Goal: Information Seeking & Learning: Find specific fact

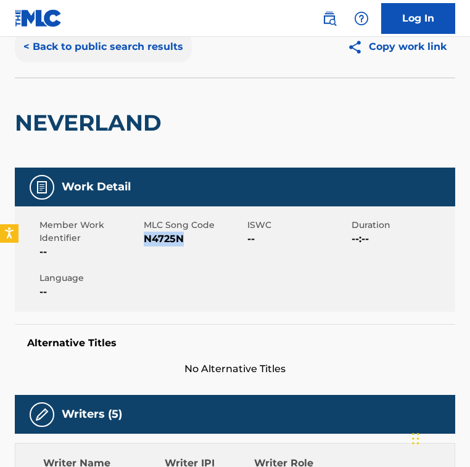
click at [111, 59] on button "< Back to public search results" at bounding box center [103, 46] width 177 height 31
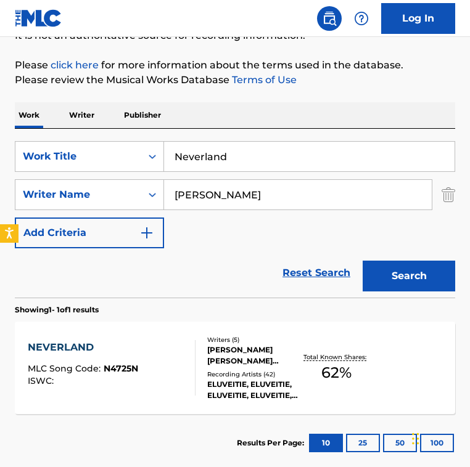
drag, startPoint x: 265, startPoint y: 191, endPoint x: -59, endPoint y: 157, distance: 325.5
click at [0, 157] on html "Accessibility Screen-Reader Guide, Feedback, and Issue Reporting | New window 0…" at bounding box center [235, 91] width 470 height 467
paste input "[PERSON_NAME] & [PERSON_NAME]"
type input "[PERSON_NAME] & [PERSON_NAME]"
drag, startPoint x: 248, startPoint y: 158, endPoint x: 24, endPoint y: 136, distance: 224.9
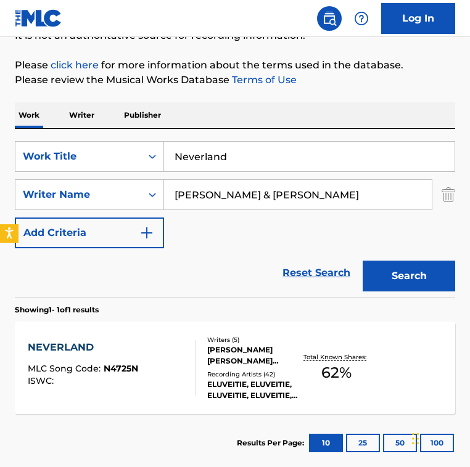
click at [24, 136] on div "SearchWithCriteria2fe9ec90-529c-4e57-ab9a-93cd6d1e6551 Work Title Neverland Sea…" at bounding box center [235, 213] width 440 height 169
type input "celestial glow"
drag, startPoint x: 265, startPoint y: 197, endPoint x: 376, endPoint y: 197, distance: 110.4
click at [376, 197] on input "[PERSON_NAME] & [PERSON_NAME]" at bounding box center [298, 195] width 268 height 30
click at [363, 261] on button "Search" at bounding box center [409, 276] width 92 height 31
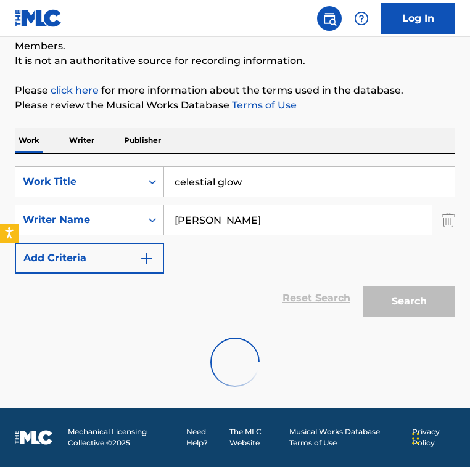
scroll to position [76, 0]
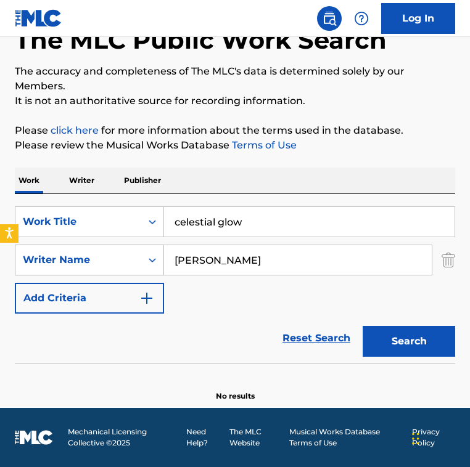
drag, startPoint x: 231, startPoint y: 263, endPoint x: 62, endPoint y: 252, distance: 169.3
click at [62, 252] on div "SearchWithCriteria8f57dcd0-ccde-403a-b6ad-12611e31a1cf Writer Name [PERSON_NAME]" at bounding box center [235, 260] width 440 height 31
paste input "[PERSON_NAME]"
type input "[PERSON_NAME]"
click at [363, 326] on button "Search" at bounding box center [409, 341] width 92 height 31
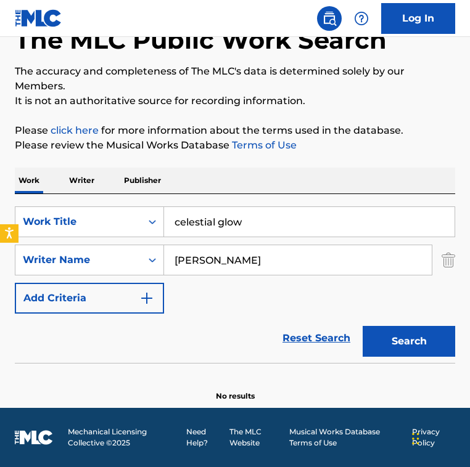
click at [268, 219] on input "celestial glow" at bounding box center [309, 222] width 290 height 30
paste input "Children's Songs: No. 7"
type input "Children's Songs: No. 7"
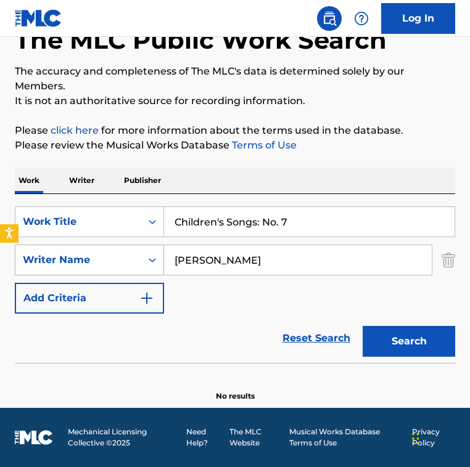
drag, startPoint x: 269, startPoint y: 254, endPoint x: 39, endPoint y: 255, distance: 230.6
click at [39, 255] on div "SearchWithCriteria8f57dcd0-ccde-403a-b6ad-12611e31a1cf Writer Name [PERSON_NAME]" at bounding box center [235, 260] width 440 height 31
type input "[DEMOGRAPHIC_DATA][PERSON_NAME]"
click at [363, 326] on button "Search" at bounding box center [409, 341] width 92 height 31
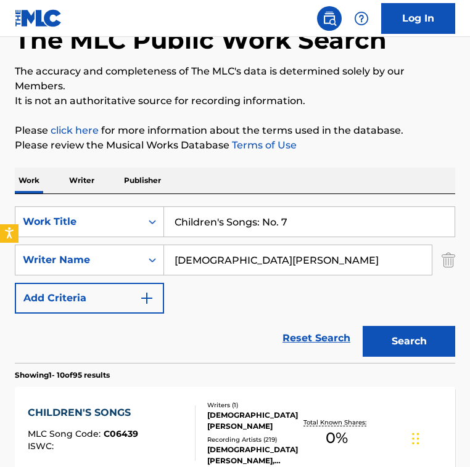
click at [213, 281] on div "SearchWithCriteria2fe9ec90-529c-4e57-ab9a-93cd6d1e6551 Work Title Children's So…" at bounding box center [235, 260] width 440 height 107
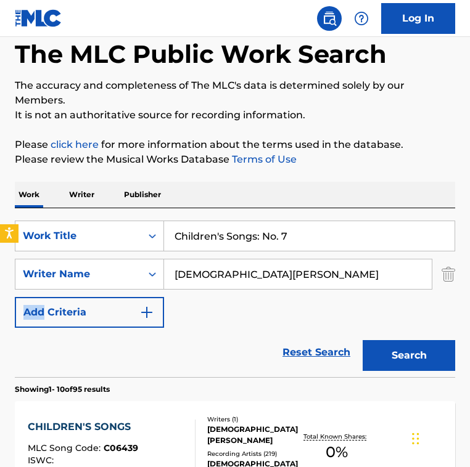
scroll to position [81, 0]
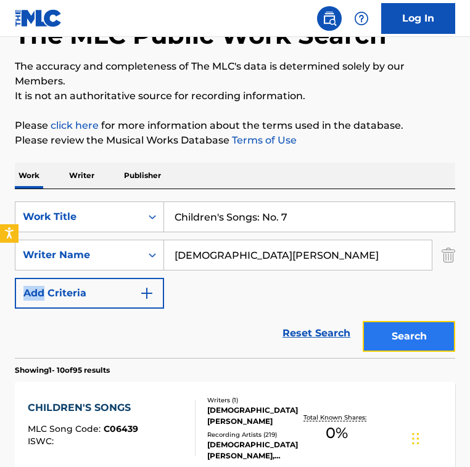
click at [398, 342] on button "Search" at bounding box center [409, 336] width 92 height 31
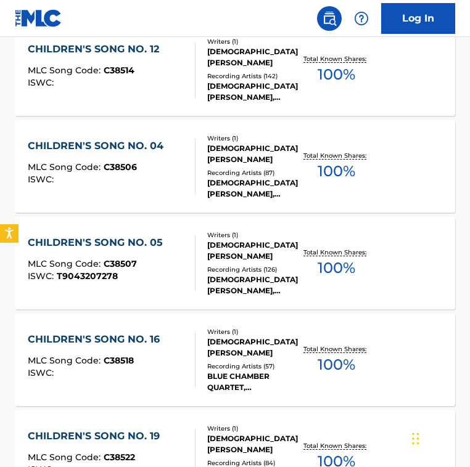
scroll to position [1089, 0]
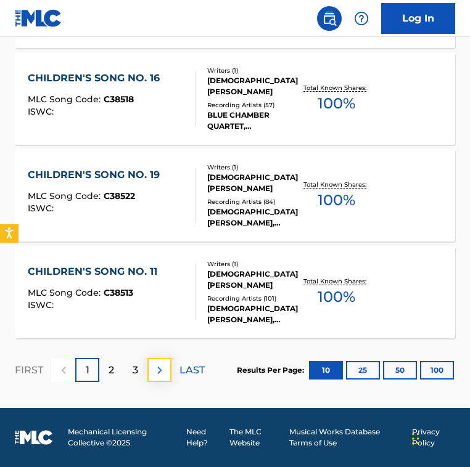
click at [158, 364] on img at bounding box center [159, 370] width 15 height 15
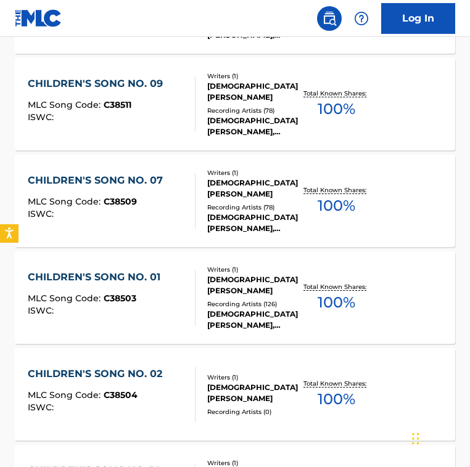
scroll to position [498, 0]
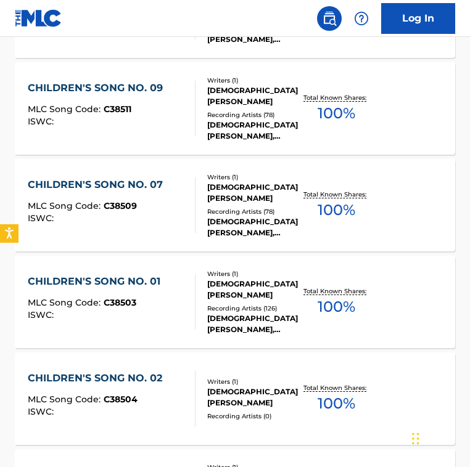
click at [146, 187] on div "CHILDREN'S SONG NO. 07" at bounding box center [98, 185] width 141 height 15
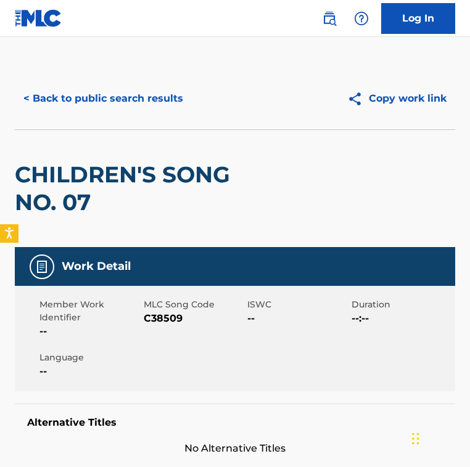
click at [156, 321] on span "C38509" at bounding box center [194, 318] width 101 height 15
copy span "C38509"
click at [134, 95] on button "< Back to public search results" at bounding box center [103, 98] width 177 height 31
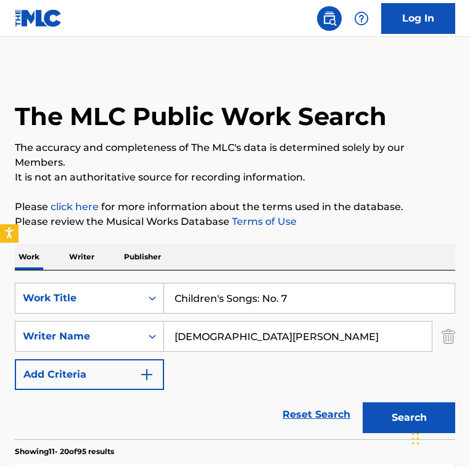
drag, startPoint x: 286, startPoint y: 301, endPoint x: 17, endPoint y: 260, distance: 271.9
paste input "Flute On"
type input "Flute On"
click at [261, 334] on input "[DEMOGRAPHIC_DATA][PERSON_NAME]" at bounding box center [298, 337] width 268 height 30
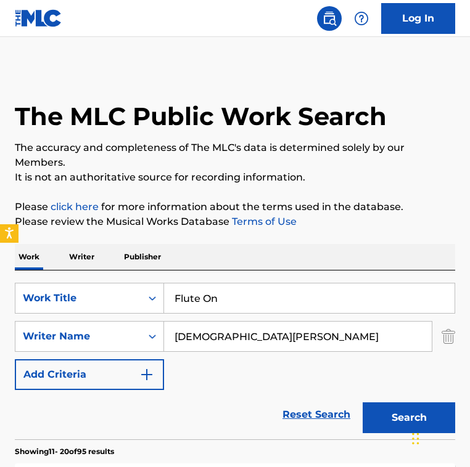
click at [261, 334] on input "[DEMOGRAPHIC_DATA][PERSON_NAME]" at bounding box center [298, 337] width 268 height 30
paste input "[PERSON_NAME]"
type input "[PERSON_NAME]"
click at [363, 403] on button "Search" at bounding box center [409, 418] width 92 height 31
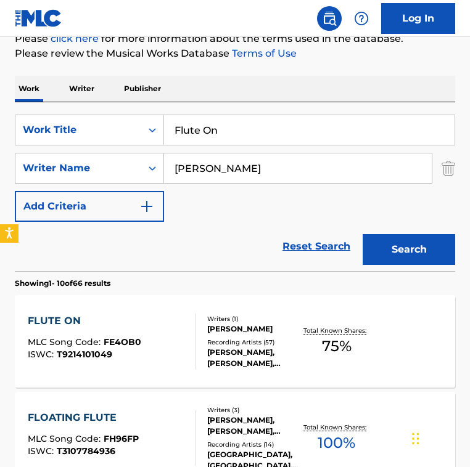
scroll to position [174, 0]
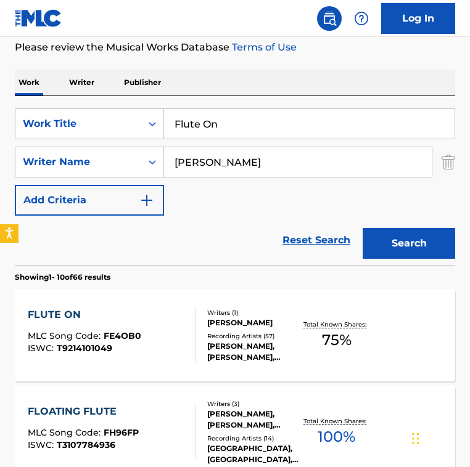
click at [204, 318] on div "Writers ( 1 ) [PERSON_NAME] Recording Artists ( 57 ) [PERSON_NAME], [PERSON_NAM…" at bounding box center [247, 335] width 105 height 55
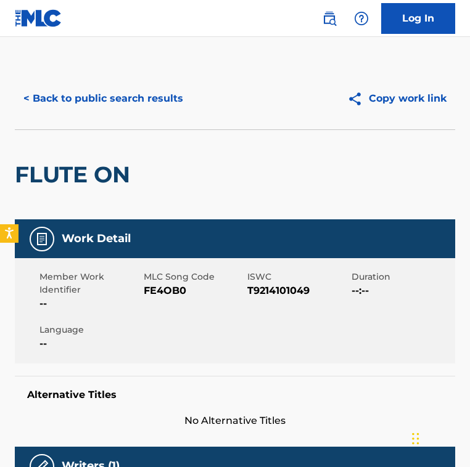
click at [160, 286] on span "FE4OB0" at bounding box center [194, 291] width 101 height 15
copy span "FE4OB0"
click at [116, 96] on button "< Back to public search results" at bounding box center [103, 98] width 177 height 31
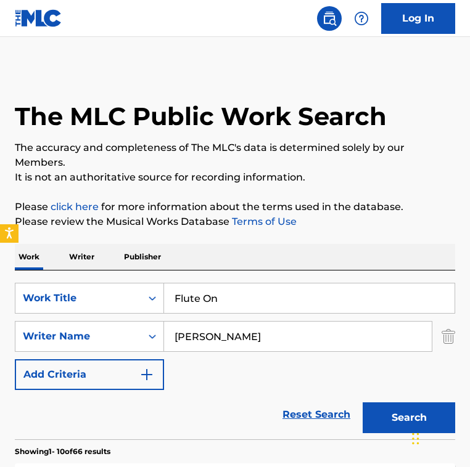
scroll to position [174, 0]
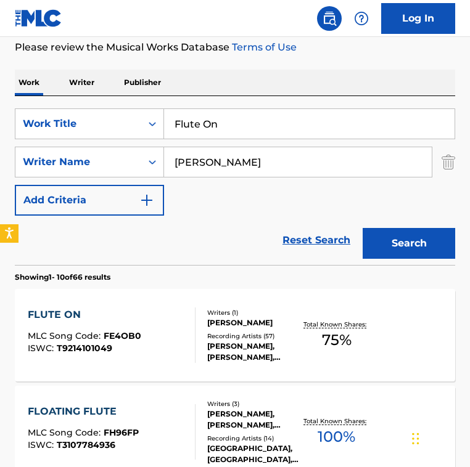
drag, startPoint x: 75, startPoint y: 118, endPoint x: -44, endPoint y: 118, distance: 119.0
click at [0, 118] on html "Accessibility Screen-Reader Guide, Feedback, and Issue Reporting | New window 0…" at bounding box center [235, 59] width 470 height 467
paste input "How Can It Be Christmas"
type input "How Can It Be Christmas"
click at [288, 148] on input "[PERSON_NAME]" at bounding box center [298, 162] width 268 height 30
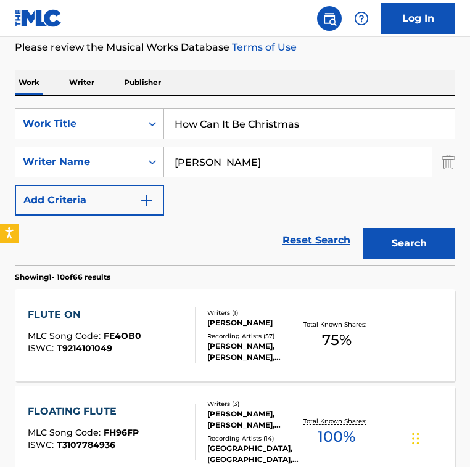
click at [288, 148] on input "[PERSON_NAME]" at bounding box center [298, 162] width 268 height 30
paste input "[PERSON_NAME]"
type input "[PERSON_NAME]"
click at [363, 228] on button "Search" at bounding box center [409, 243] width 92 height 31
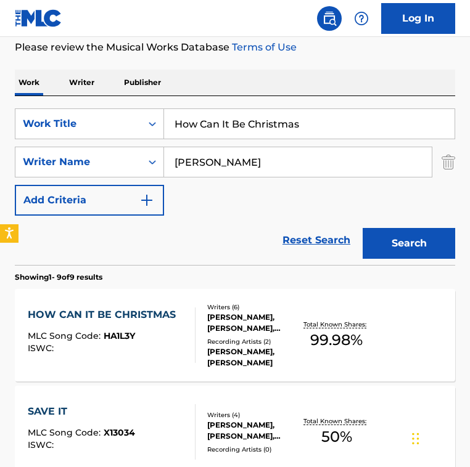
click at [166, 348] on div "ISWC :" at bounding box center [105, 348] width 154 height 9
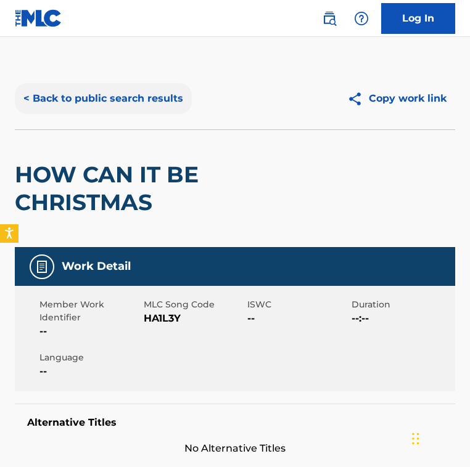
click at [112, 94] on button "< Back to public search results" at bounding box center [103, 98] width 177 height 31
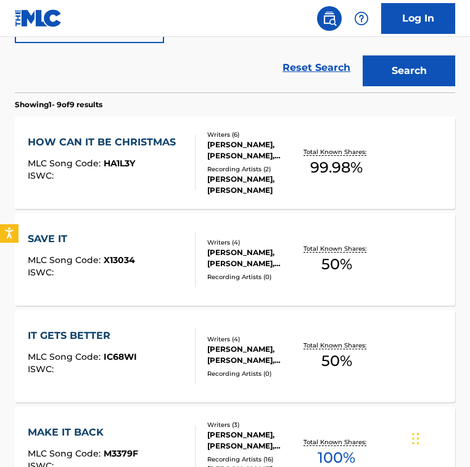
scroll to position [348, 0]
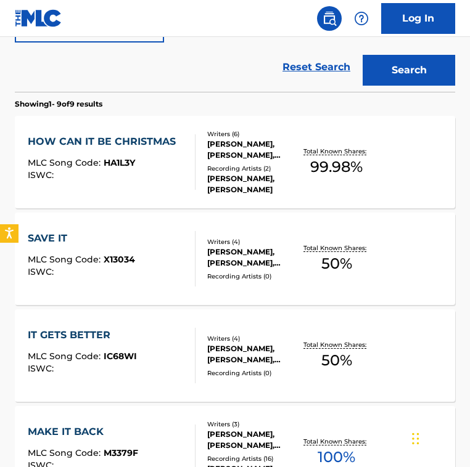
click at [151, 157] on div "HOW CAN IT BE CHRISTMAS MLC Song Code : HA1L3Y ISWC :" at bounding box center [105, 161] width 154 height 55
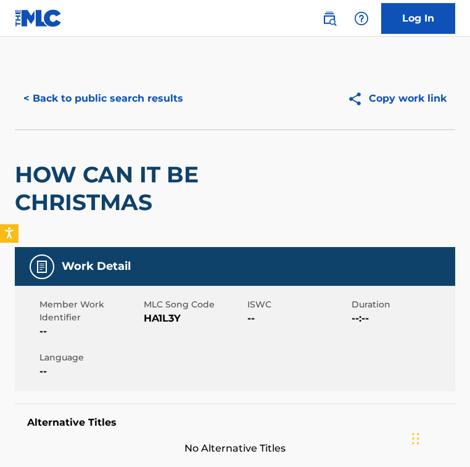
click at [166, 318] on span "HA1L3Y" at bounding box center [194, 318] width 101 height 15
copy span "HA1L3Y"
click at [127, 97] on button "< Back to public search results" at bounding box center [103, 98] width 177 height 31
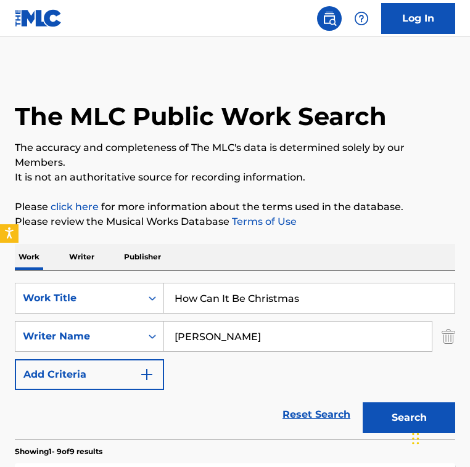
drag, startPoint x: 324, startPoint y: 305, endPoint x: -2, endPoint y: 305, distance: 326.2
click at [0, 305] on html "Accessibility Screen-Reader Guide, Feedback, and Issue Reporting | New window 0…" at bounding box center [235, 233] width 470 height 467
paste input "I Love You More Than I Hate Myself"
click at [252, 301] on input "How Can It Be ChristmasI Love You More Than I Hate Myself" at bounding box center [309, 299] width 290 height 30
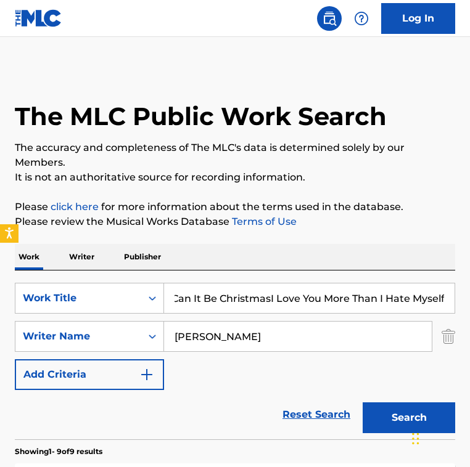
click at [252, 301] on input "How Can It Be ChristmasI Love You More Than I Hate Myself" at bounding box center [309, 299] width 290 height 30
paste input "Search Form"
type input "I Love You More Than I Hate Myself"
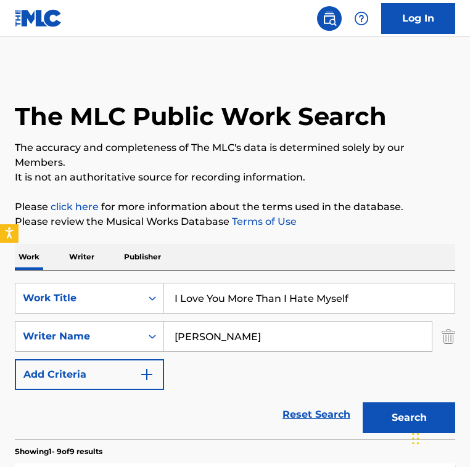
drag, startPoint x: 250, startPoint y: 335, endPoint x: 27, endPoint y: 316, distance: 224.0
click at [27, 316] on div "SearchWithCriteria2fe9ec90-529c-4e57-ab9a-93cd6d1e6551 Work Title I Love You Mo…" at bounding box center [235, 336] width 440 height 107
type input "[PERSON_NAME]"
click at [363, 403] on button "Search" at bounding box center [409, 418] width 92 height 31
click at [215, 375] on div "SearchWithCriteria2fe9ec90-529c-4e57-ab9a-93cd6d1e6551 Work Title I Love You Mo…" at bounding box center [235, 336] width 440 height 107
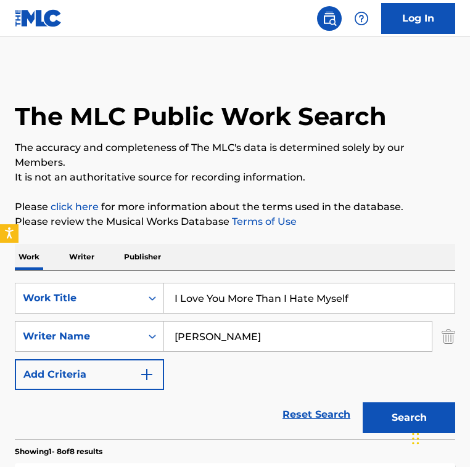
click at [360, 289] on input "I Love You More Than I Hate Myself" at bounding box center [309, 299] width 290 height 30
paste input "Lass mi bei dir sein - Neuaufnahme"
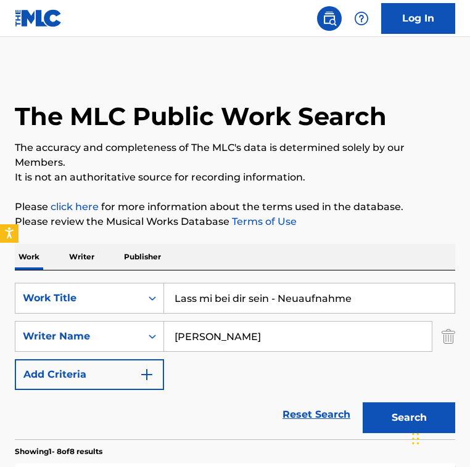
type input "Lass mi bei dir sein - Neuaufnahme"
click at [255, 339] on input "[PERSON_NAME]" at bounding box center [298, 337] width 268 height 30
paste input "GriesserLiner"
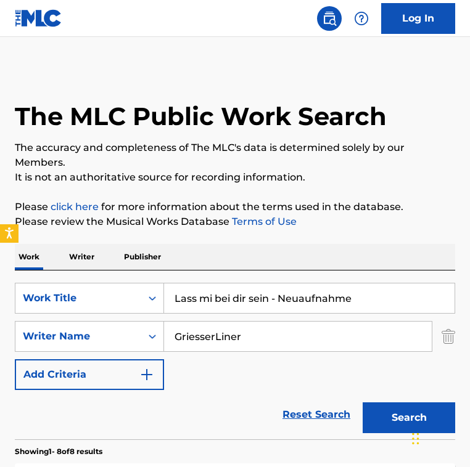
drag, startPoint x: 213, startPoint y: 337, endPoint x: 345, endPoint y: 345, distance: 132.2
click at [345, 345] on input "GriesserLiner" at bounding box center [298, 337] width 268 height 30
type input "[PERSON_NAME]"
click at [363, 403] on button "Search" at bounding box center [409, 418] width 92 height 31
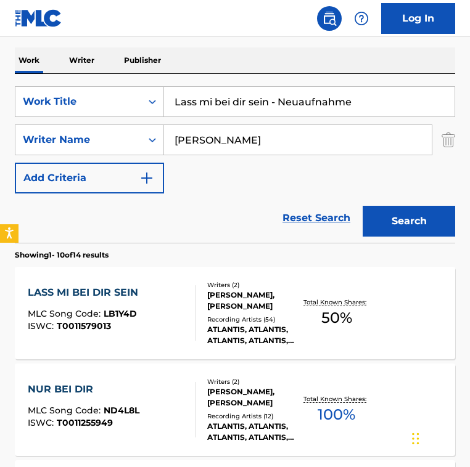
scroll to position [191, 0]
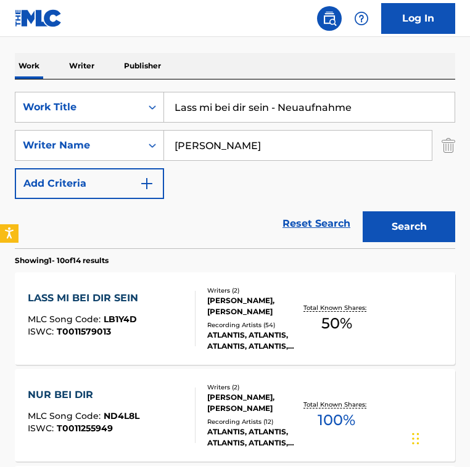
click at [187, 297] on div at bounding box center [190, 318] width 10 height 55
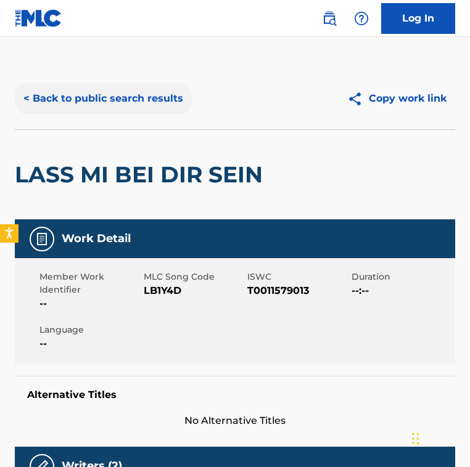
click at [136, 106] on button "< Back to public search results" at bounding box center [103, 98] width 177 height 31
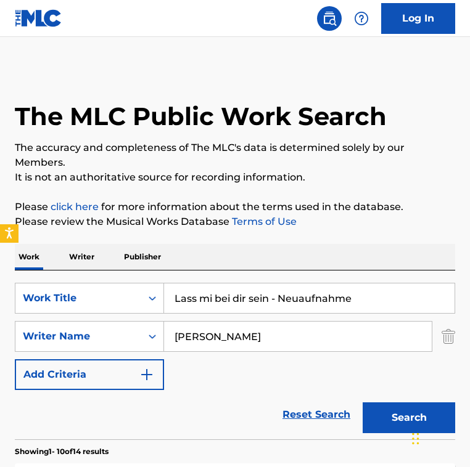
click at [207, 296] on input "Lass mi bei dir sein - Neuaufnahme" at bounding box center [309, 299] width 290 height 30
paste input "Mehr sein"
click at [221, 298] on input "Mehr sein" at bounding box center [309, 299] width 290 height 30
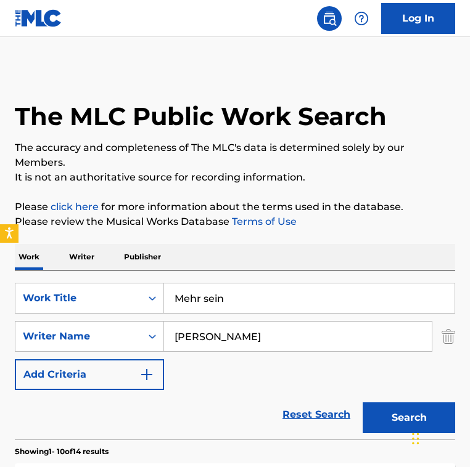
click at [221, 298] on input "Mehr sein" at bounding box center [309, 299] width 290 height 30
paste input "isunderstood"
type input "Misunderstood"
click at [250, 329] on input "[PERSON_NAME]" at bounding box center [298, 337] width 268 height 30
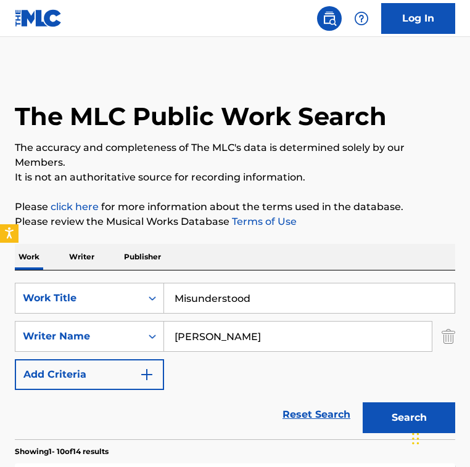
click at [250, 329] on input "[PERSON_NAME]" at bounding box center [298, 337] width 268 height 30
paste input "[PERSON_NAME]"
click at [363, 403] on button "Search" at bounding box center [409, 418] width 92 height 31
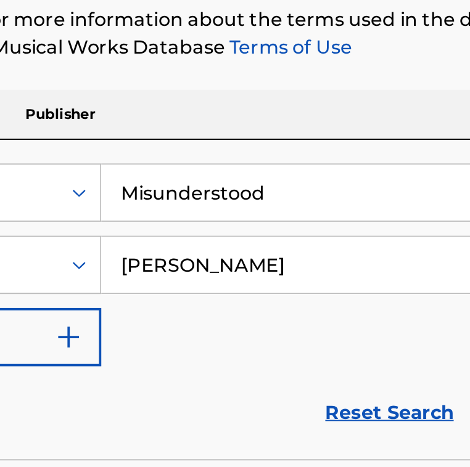
click at [225, 257] on input "[PERSON_NAME]" at bounding box center [298, 260] width 268 height 30
type input "[PERSON_NAME]"
click at [363, 326] on button "Search" at bounding box center [409, 341] width 92 height 31
click at [234, 232] on input "Misunderstood" at bounding box center [309, 222] width 290 height 30
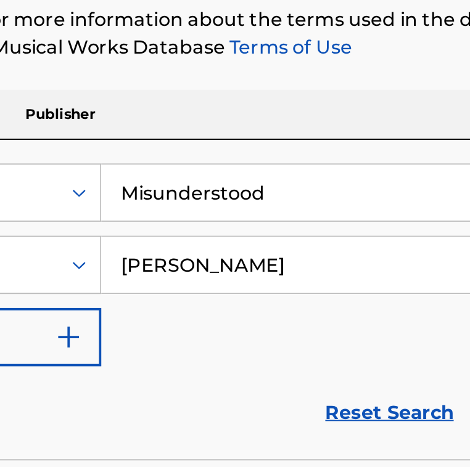
click at [234, 232] on input "Misunderstood" at bounding box center [309, 222] width 290 height 30
paste input "obarak Baad Performed by [PERSON_NAME]"
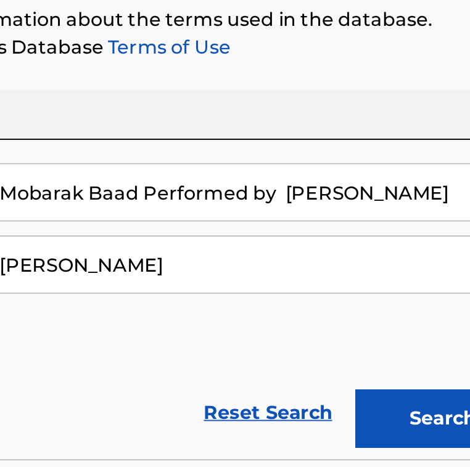
drag, startPoint x: 337, startPoint y: 224, endPoint x: 396, endPoint y: 227, distance: 59.3
click at [396, 227] on input "Mobarak Baad Performed by [PERSON_NAME]" at bounding box center [309, 222] width 290 height 30
drag, startPoint x: 387, startPoint y: 218, endPoint x: 416, endPoint y: 218, distance: 29.6
click at [416, 218] on input "Mobarak Baad Performed by [PERSON_NAME]" at bounding box center [309, 222] width 290 height 30
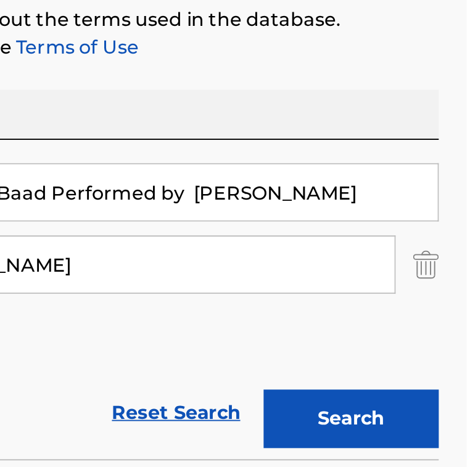
click at [438, 225] on input "Mobarak Baad Performed by [PERSON_NAME]" at bounding box center [309, 222] width 290 height 30
type input "Mobarak Baad Performed by"
click at [344, 257] on input "[PERSON_NAME]" at bounding box center [298, 260] width 268 height 30
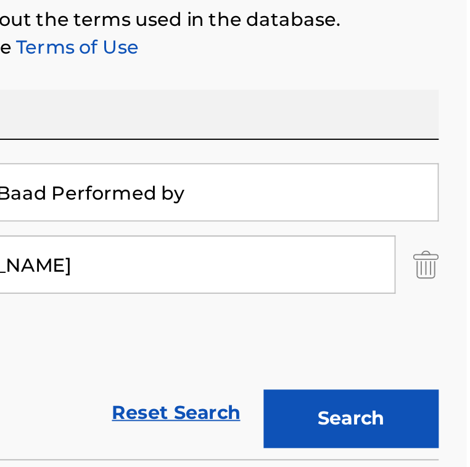
paste input "[PERSON_NAME]"
type input "[PERSON_NAME]"
drag, startPoint x: 247, startPoint y: 218, endPoint x: 338, endPoint y: 223, distance: 91.4
click at [338, 223] on input "Mobarak Baad Performed by" at bounding box center [309, 222] width 290 height 30
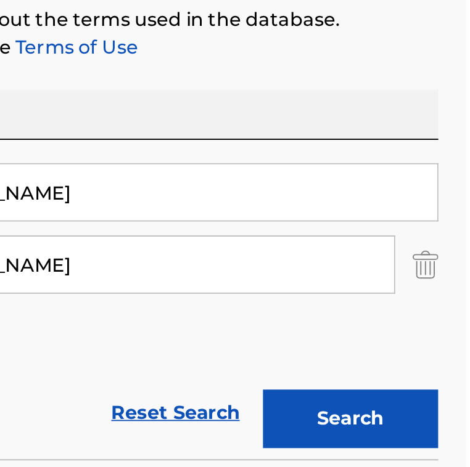
type input "[PERSON_NAME]"
click at [363, 326] on button "Search" at bounding box center [409, 341] width 92 height 31
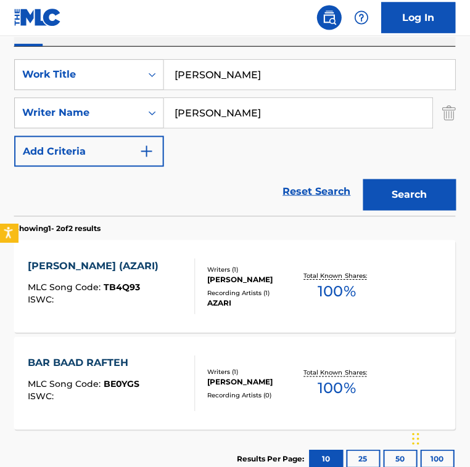
scroll to position [223, 0]
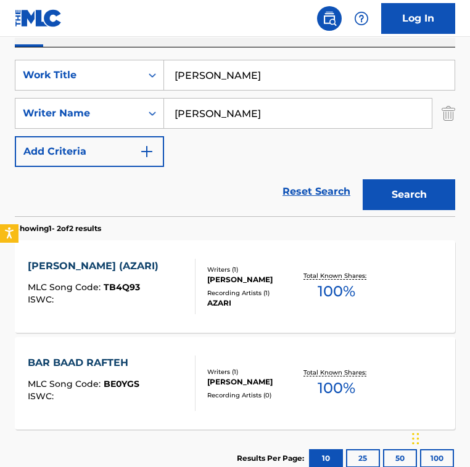
click at [232, 212] on div "Reset Search Search" at bounding box center [235, 191] width 440 height 49
